Goal: Navigation & Orientation: Find specific page/section

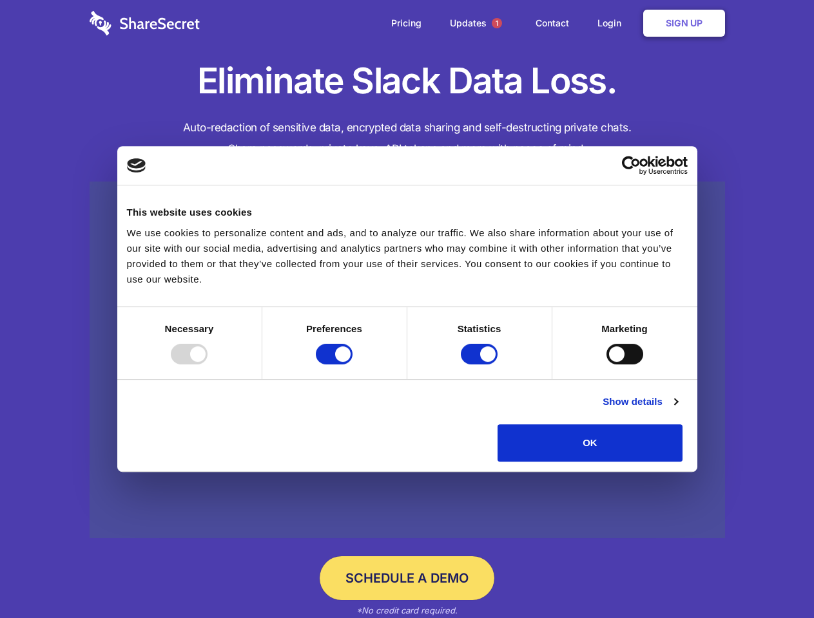
click at [207, 365] on div at bounding box center [189, 354] width 37 height 21
click at [352, 365] on input "Preferences" at bounding box center [334, 354] width 37 height 21
checkbox input "false"
click at [481, 365] on input "Statistics" at bounding box center [479, 354] width 37 height 21
checkbox input "false"
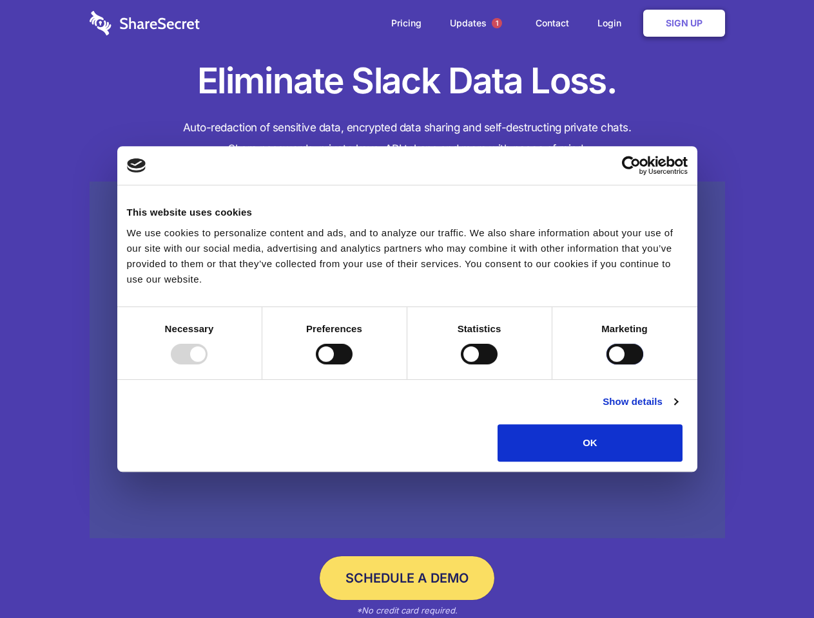
click at [606, 365] on input "Marketing" at bounding box center [624, 354] width 37 height 21
checkbox input "true"
click at [677, 410] on link "Show details" at bounding box center [639, 401] width 75 height 15
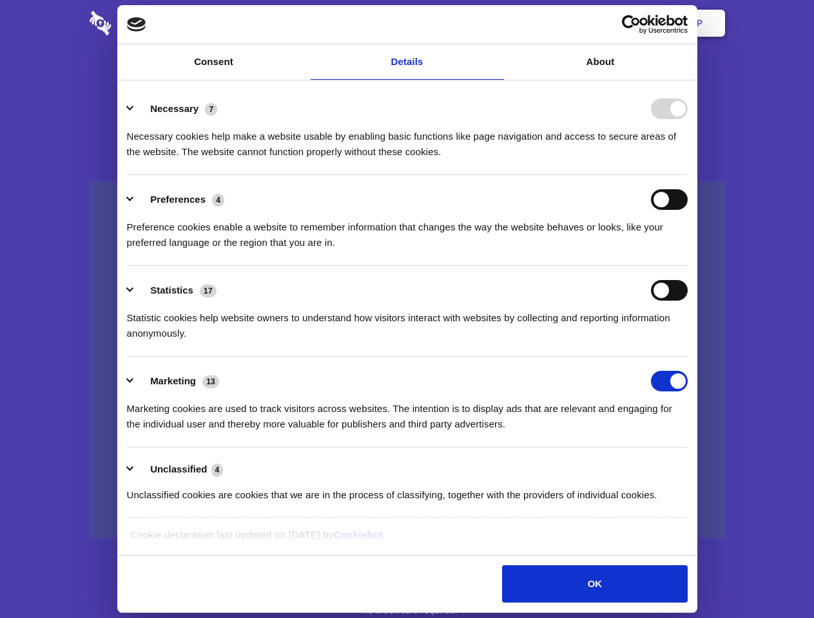
click at [712, 466] on body "Consent Details [#IABV2SETTINGS#] About This website uses cookies We use cookie…" at bounding box center [407, 309] width 814 height 618
click at [496, 23] on span "1" at bounding box center [496, 23] width 10 height 10
